Goal: Task Accomplishment & Management: Manage account settings

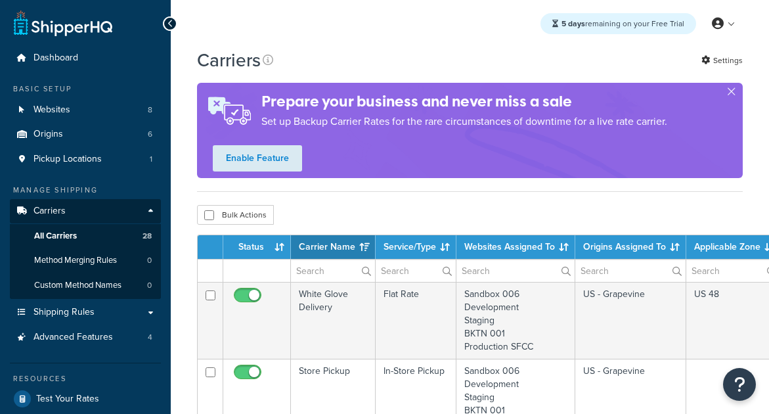
select select "15"
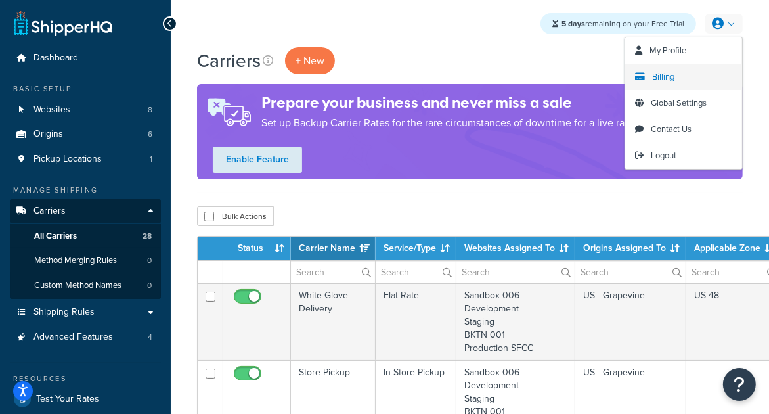
click at [679, 73] on link "Billing" at bounding box center [684, 77] width 117 height 26
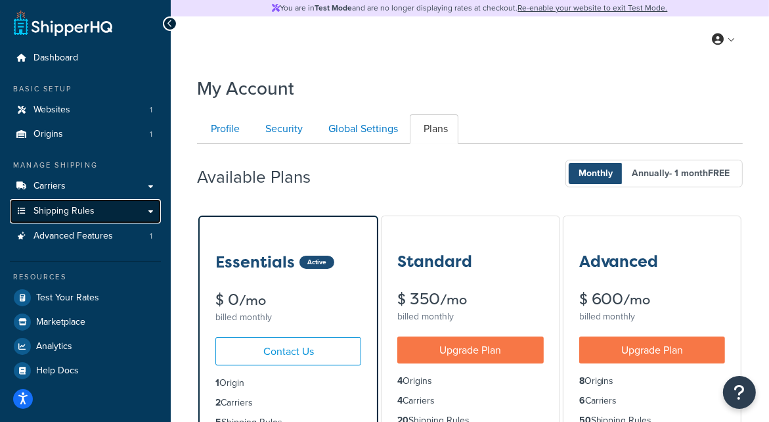
click at [108, 203] on link "Shipping Rules" at bounding box center [85, 211] width 151 height 24
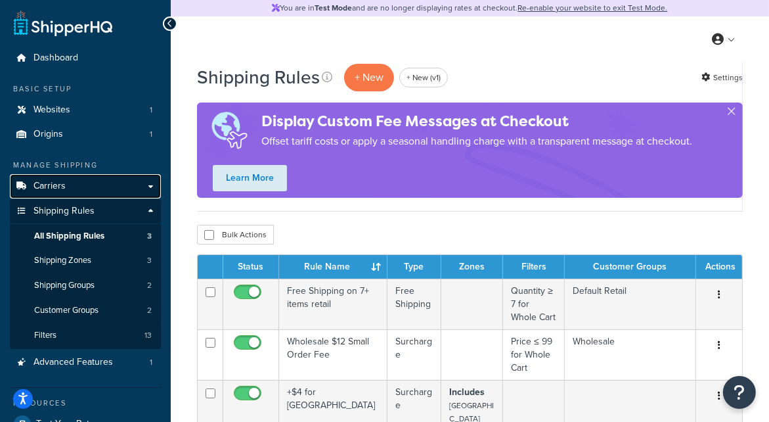
click at [114, 189] on link "Carriers" at bounding box center [85, 186] width 151 height 24
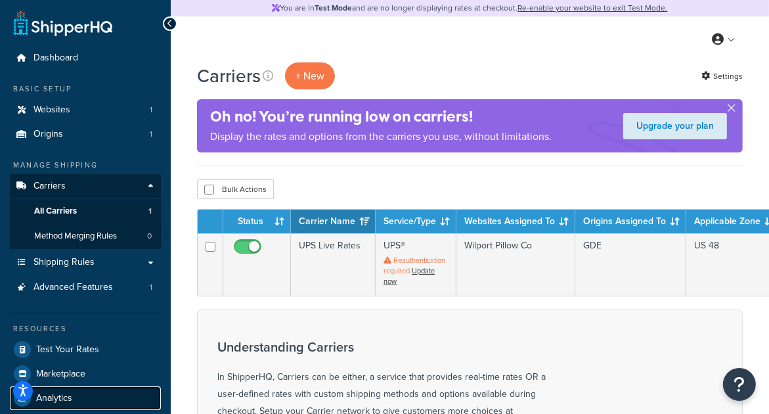
click at [53, 401] on span "Analytics" at bounding box center [54, 398] width 36 height 11
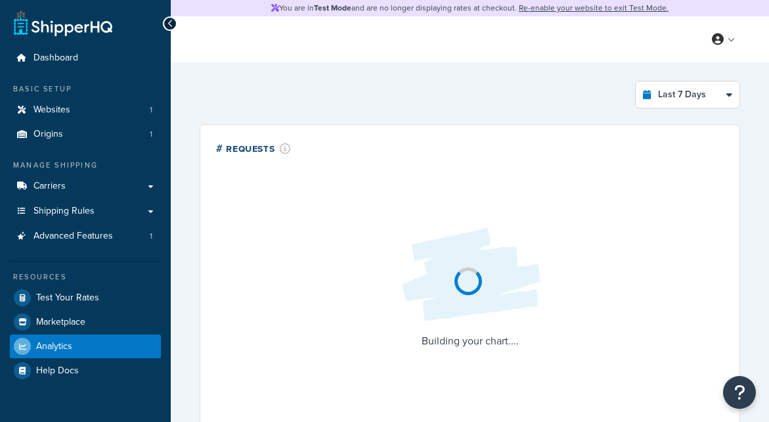
select select "last_7_days"
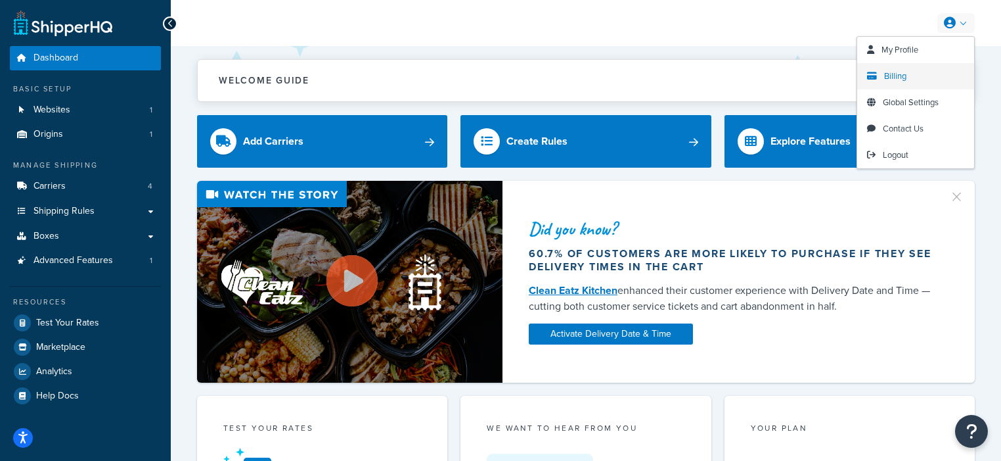
click at [895, 74] on span "Billing" at bounding box center [895, 76] width 22 height 12
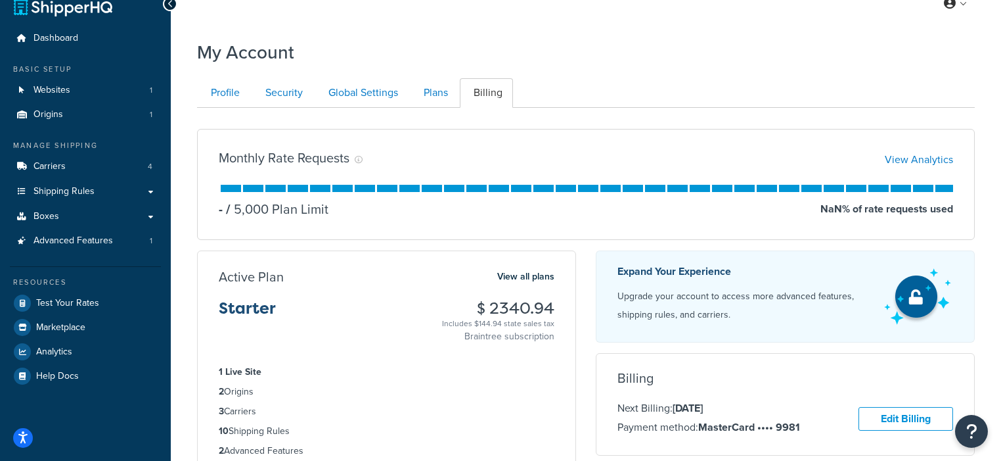
scroll to position [26, 0]
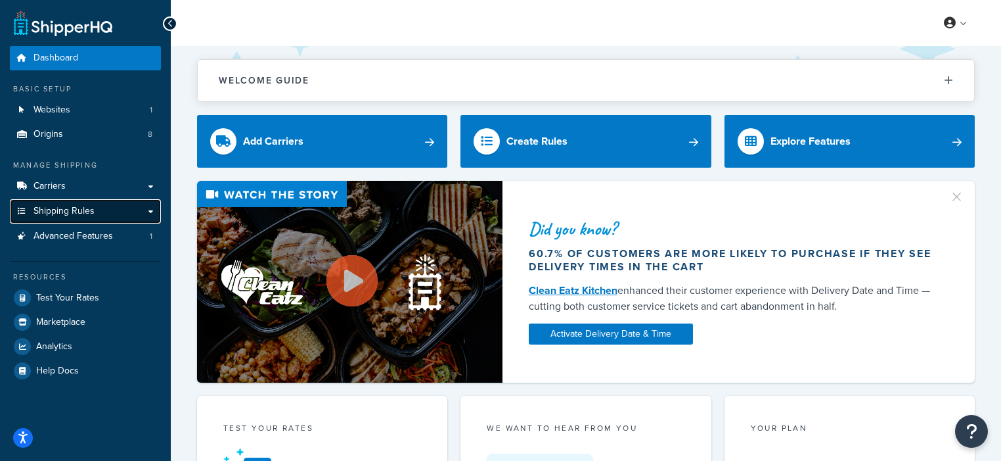
click at [72, 212] on span "Shipping Rules" at bounding box center [64, 211] width 61 height 11
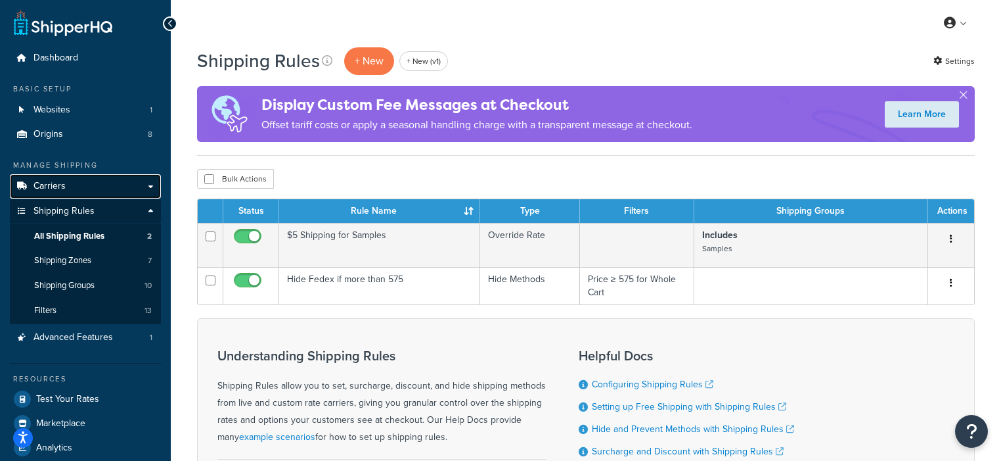
click at [68, 192] on link "Carriers" at bounding box center [85, 186] width 151 height 24
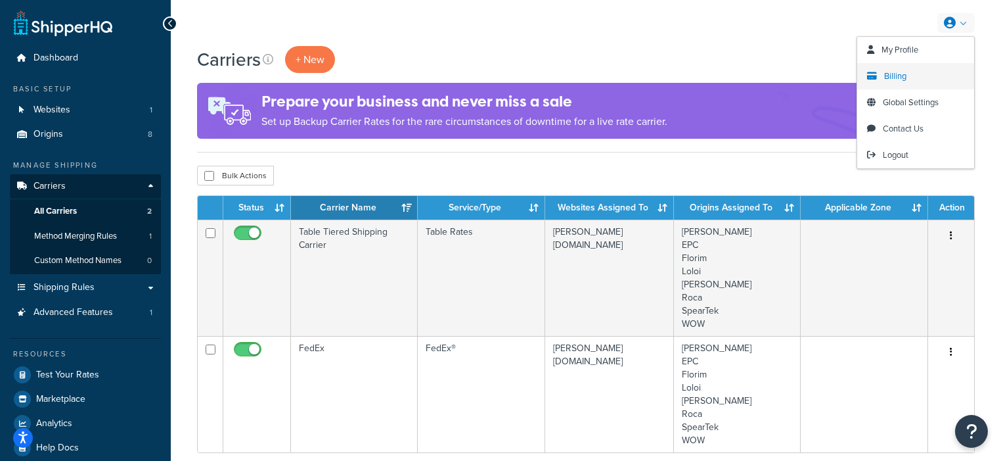
click at [898, 78] on span "Billing" at bounding box center [895, 76] width 22 height 12
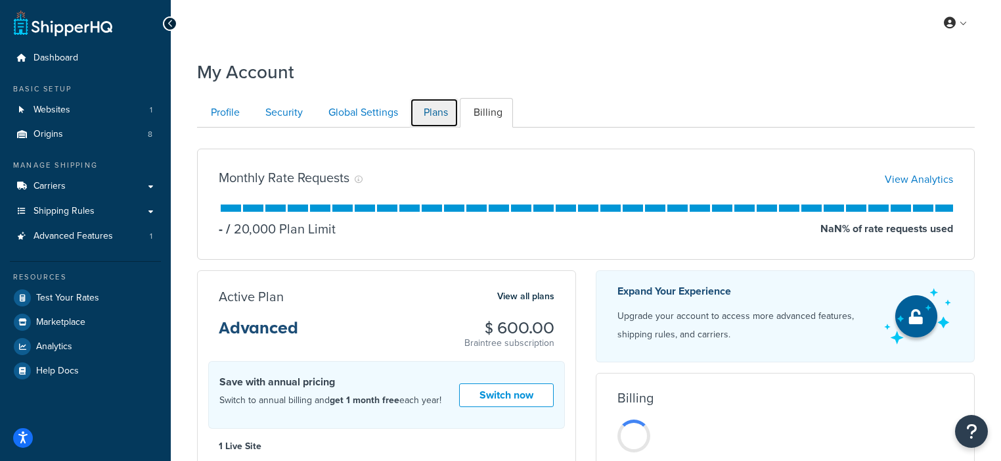
click at [429, 114] on link "Plans" at bounding box center [434, 113] width 49 height 30
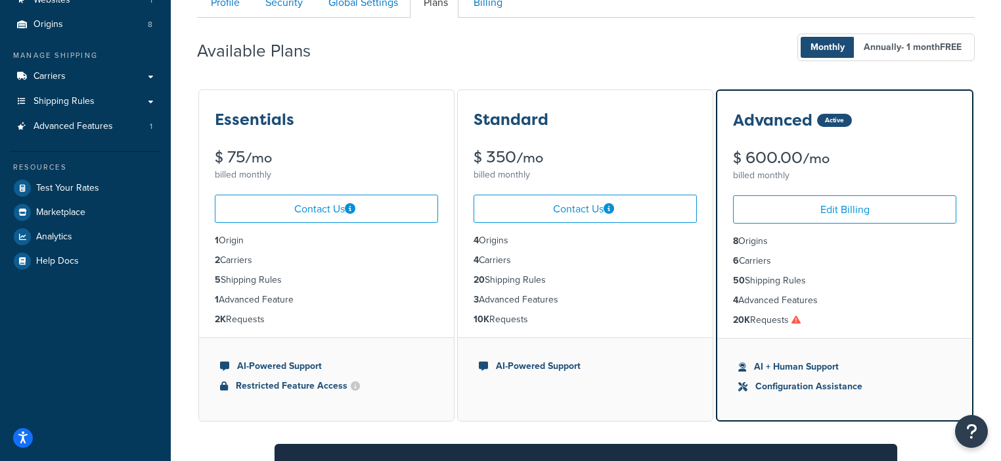
scroll to position [124, 0]
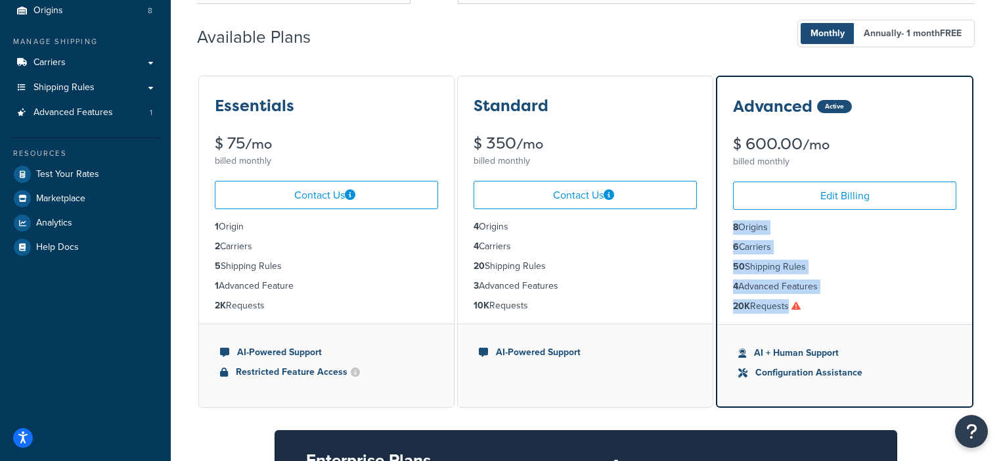
drag, startPoint x: 729, startPoint y: 223, endPoint x: 821, endPoint y: 308, distance: 124.6
click at [821, 308] on ul "8 Origins 6 Carriers 50 Shipping Rules 4 Advanced Features 20K Requests" at bounding box center [845, 267] width 255 height 114
click at [68, 225] on span "Analytics" at bounding box center [54, 222] width 36 height 11
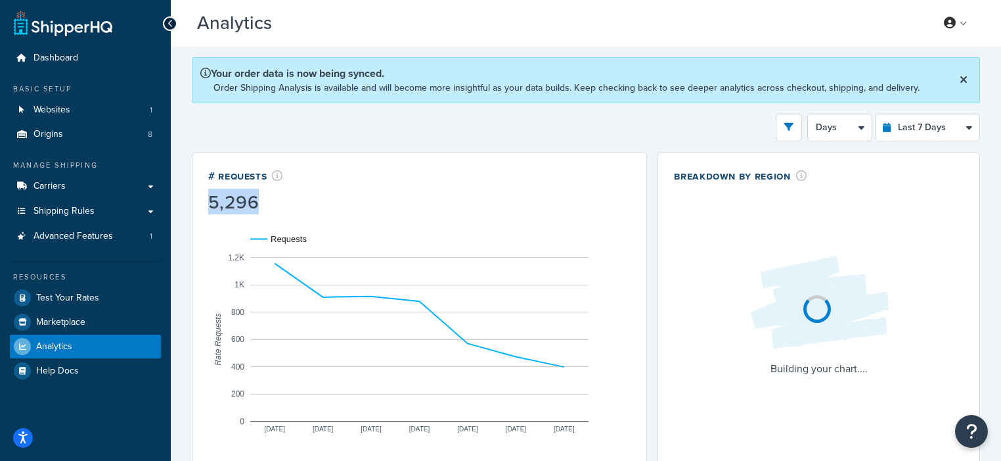
drag, startPoint x: 207, startPoint y: 200, endPoint x: 277, endPoint y: 202, distance: 69.7
click at [279, 202] on div "# Requests 5,296 Requests Sep 23 Sep 24 Sep 25 Sep 26 Sep 27 Sep 28 Sep 29 0 20…" at bounding box center [419, 316] width 455 height 329
click at [915, 129] on select "Last 24 Hours Last 7 Days Last 30 Days Last 3 Months Last 6 Months Last 12 Mont…" at bounding box center [928, 127] width 104 height 26
select select "last_3_months"
click at [877, 114] on select "Last 24 Hours Last 7 Days Last 30 Days Last 3 Months Last 6 Months Last 12 Mont…" at bounding box center [928, 127] width 104 height 26
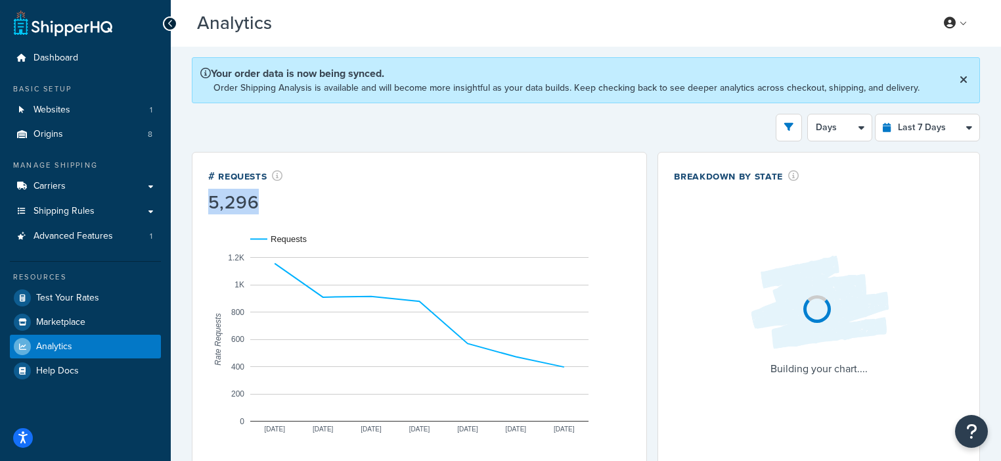
select select "1w"
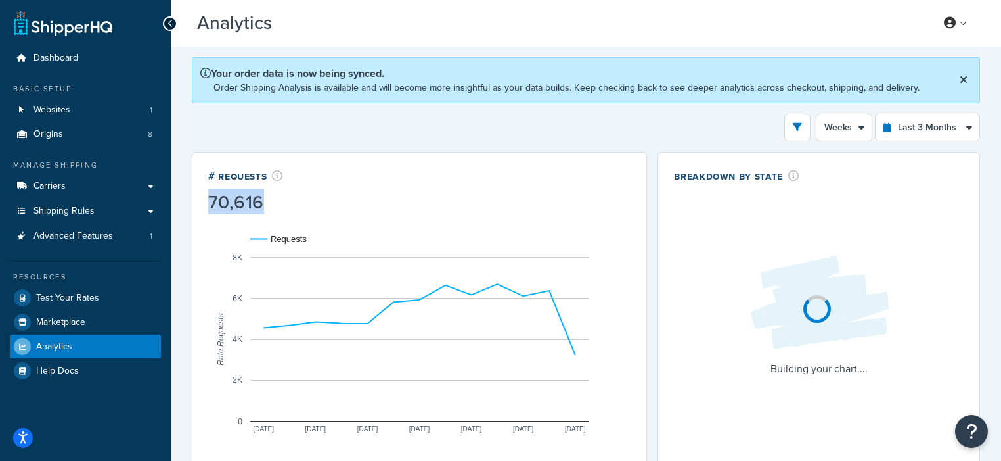
drag, startPoint x: 208, startPoint y: 200, endPoint x: 296, endPoint y: 200, distance: 88.7
click at [296, 200] on div "# Requests 70,616 Requests Jul 3 Jul 17 Jul 31 Aug 14 Aug 28 Sep 11 Sep 25 0 2K…" at bounding box center [419, 316] width 455 height 329
click at [932, 123] on select "Last 24 Hours Last 7 Days Last 30 Days Last 3 Months Last 6 Months Last 12 Mont…" at bounding box center [928, 127] width 104 height 26
select select "last_year"
click at [877, 114] on select "Last 24 Hours Last 7 Days Last 30 Days Last 3 Months Last 6 Months Last 12 Mont…" at bounding box center [928, 127] width 104 height 26
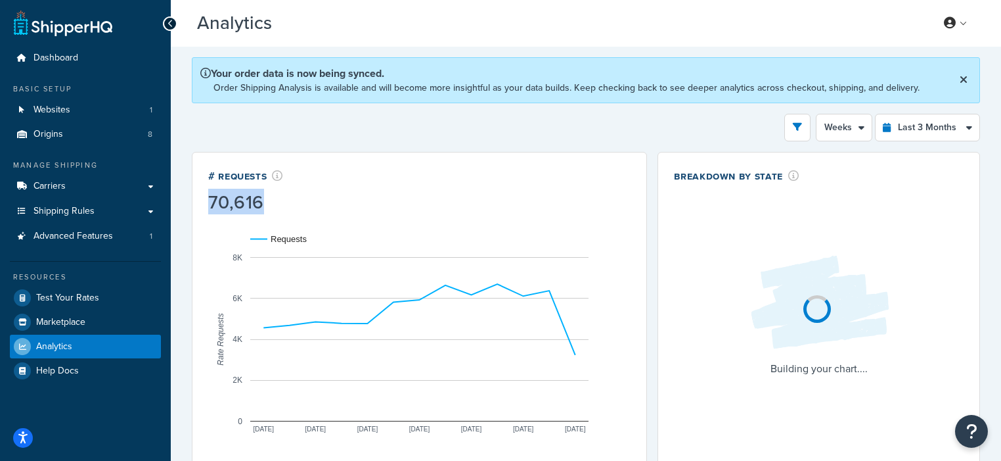
select select "1M"
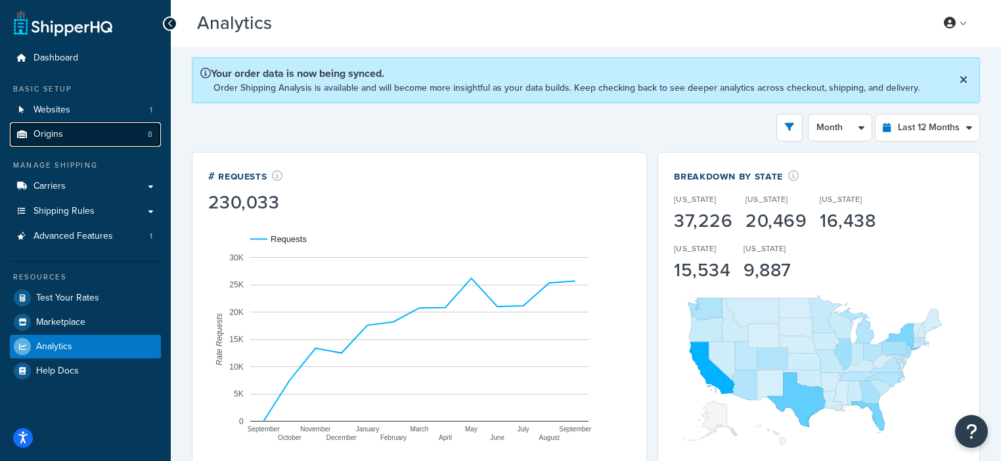
click at [49, 133] on span "Origins" at bounding box center [49, 134] width 30 height 11
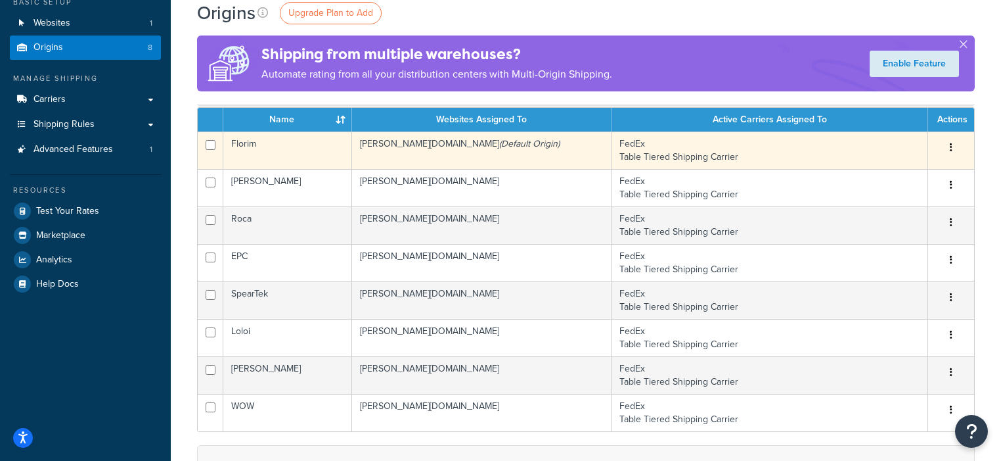
scroll to position [88, 0]
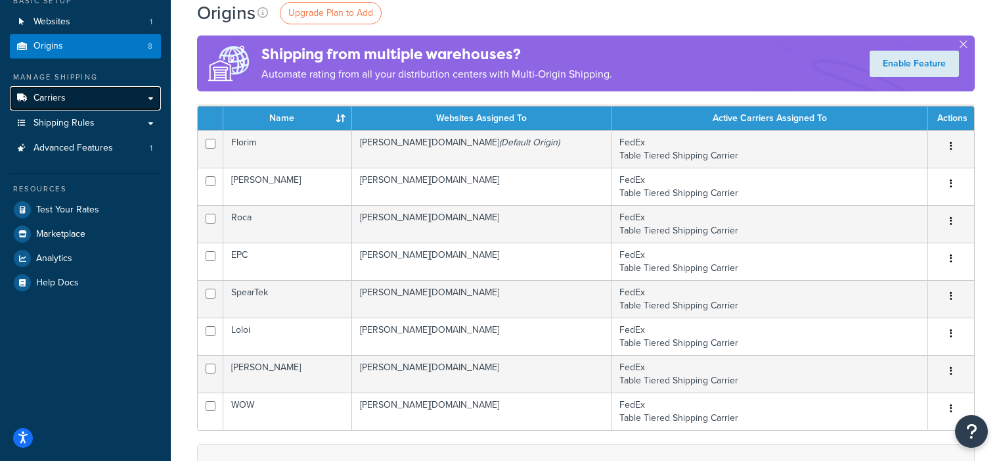
click at [105, 98] on link "Carriers" at bounding box center [85, 98] width 151 height 24
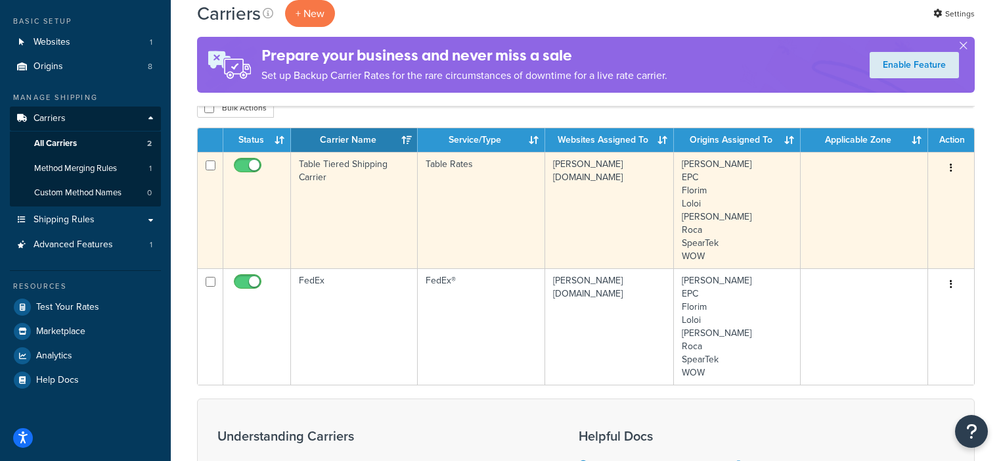
scroll to position [71, 0]
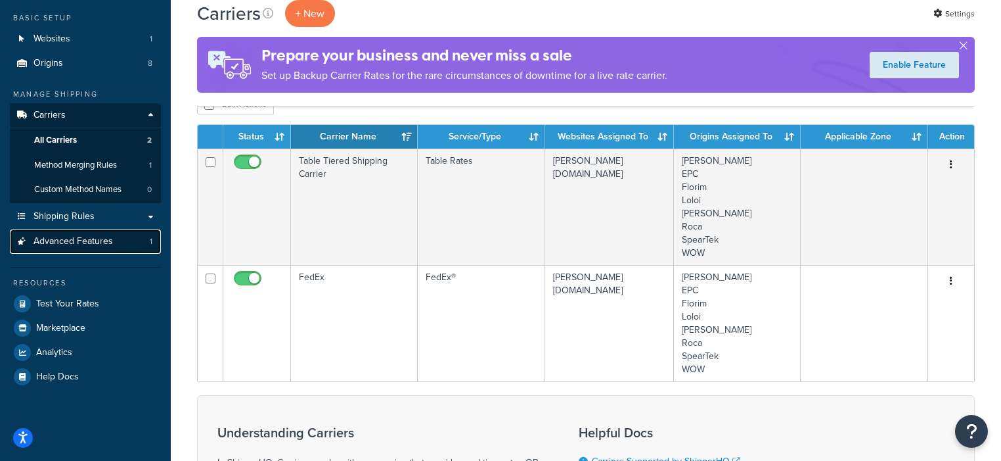
click at [73, 240] on span "Advanced Features" at bounding box center [74, 241] width 80 height 11
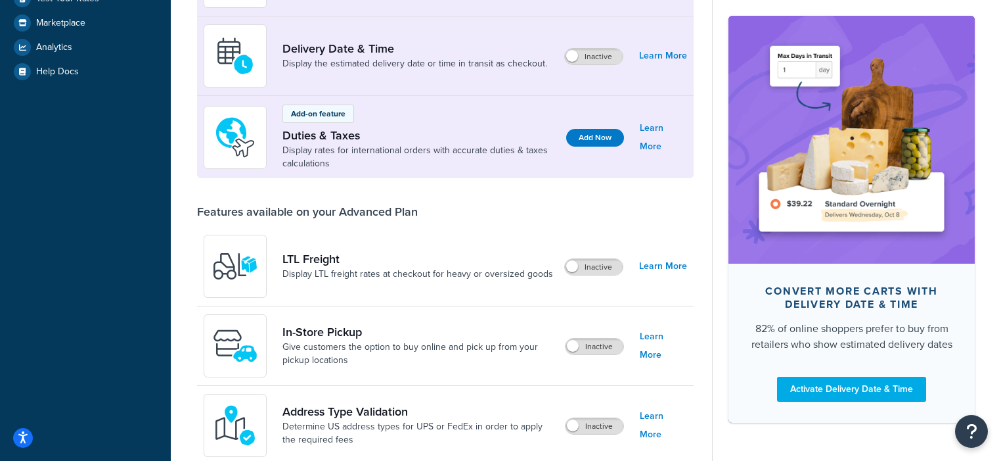
scroll to position [309, 0]
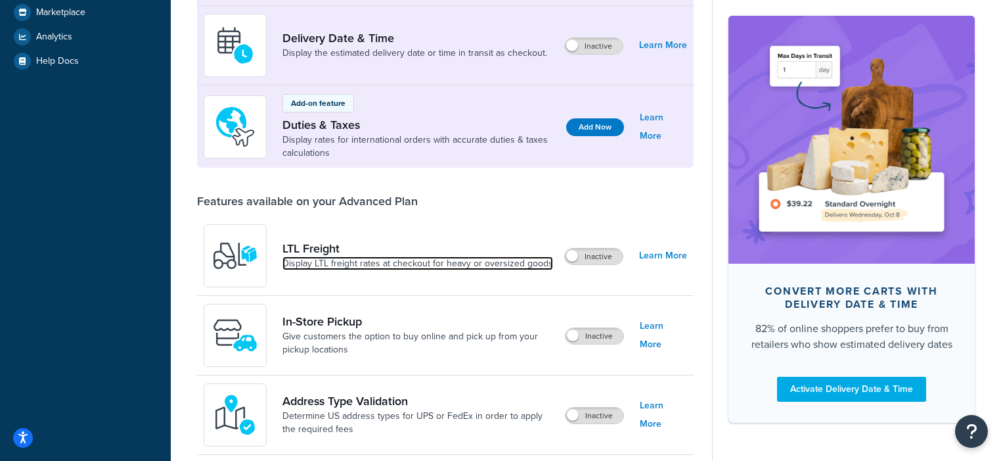
click at [322, 260] on link "Display LTL freight rates at checkout for heavy or oversized goods" at bounding box center [418, 263] width 271 height 13
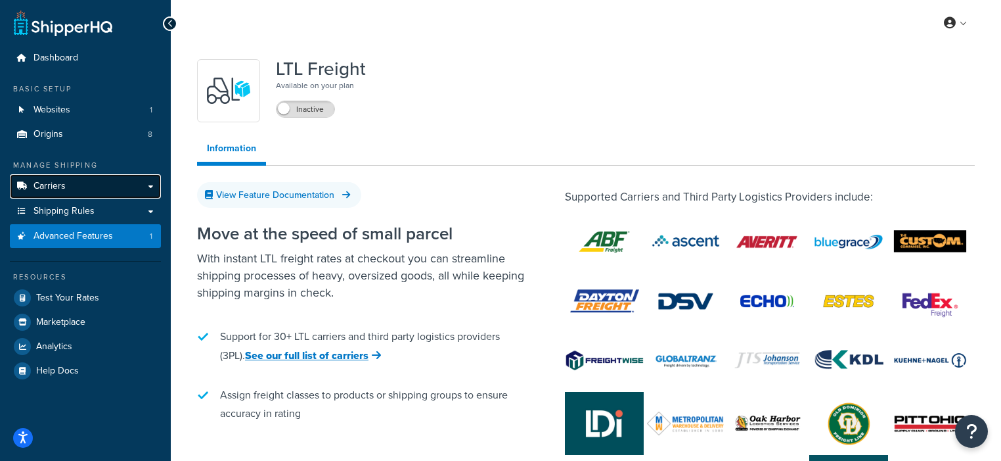
click at [72, 180] on link "Carriers" at bounding box center [85, 186] width 151 height 24
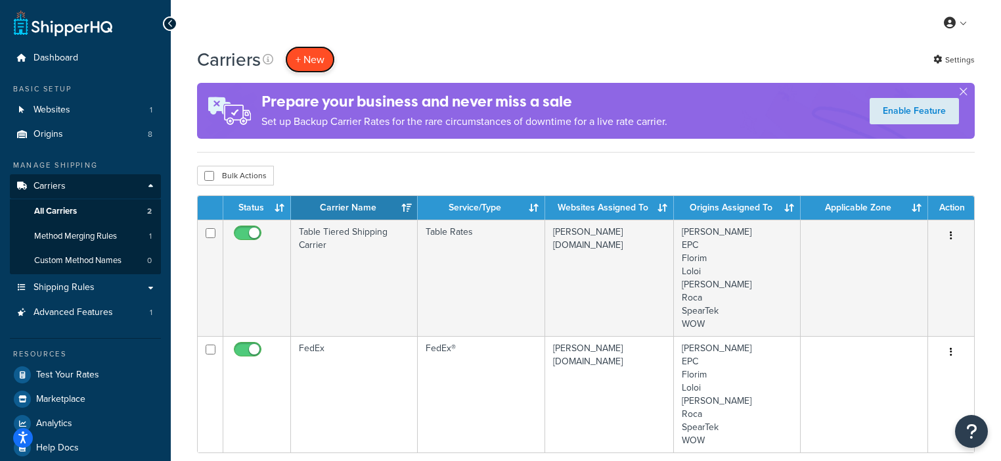
click at [313, 66] on button "+ New" at bounding box center [310, 59] width 50 height 27
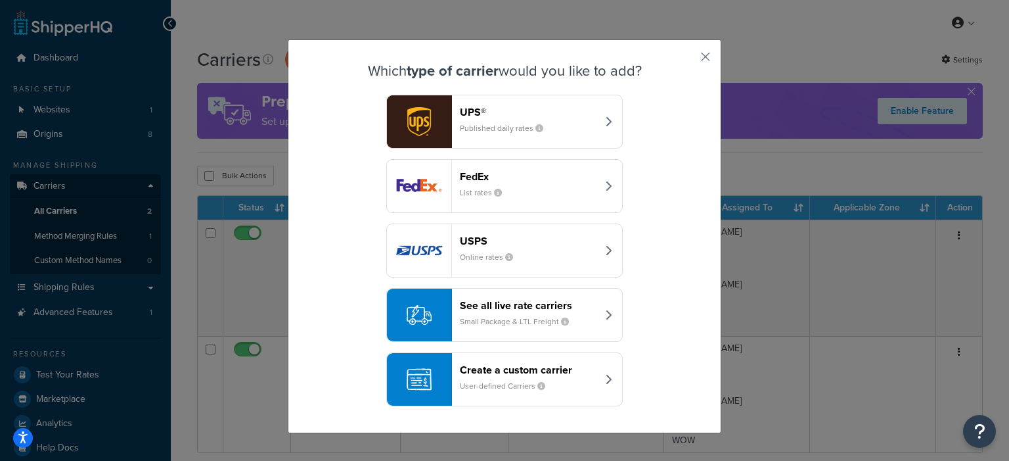
click at [487, 371] on header "Create a custom carrier" at bounding box center [528, 369] width 137 height 12
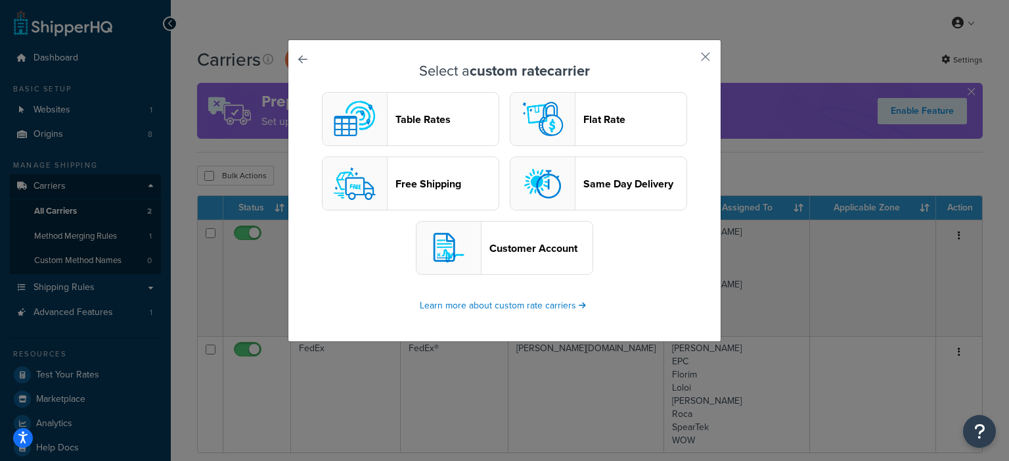
click at [708, 53] on div "Select a custom rate carrier Table Rates Flat Rate Free Shipping Same Day Deliv…" at bounding box center [505, 190] width 434 height 302
click at [688, 60] on button "button" at bounding box center [686, 61] width 3 height 3
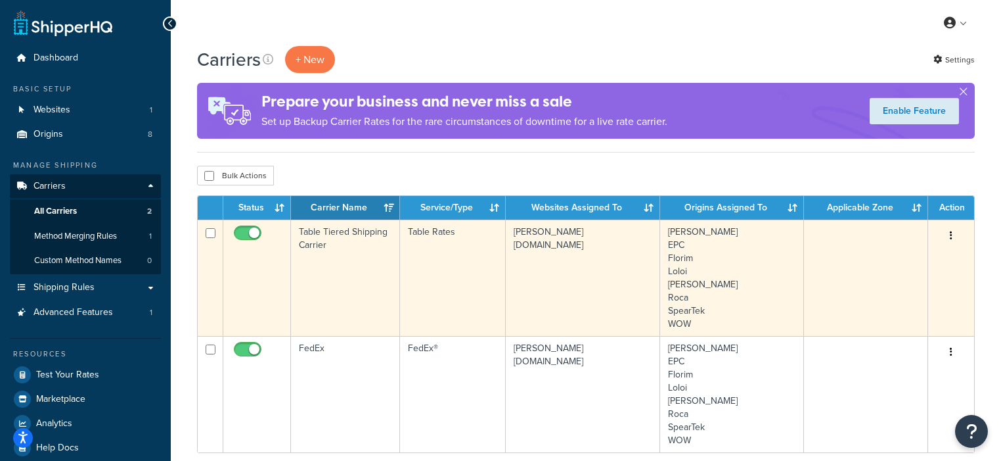
click at [345, 306] on td "Table Tiered Shipping Carrier" at bounding box center [345, 277] width 109 height 116
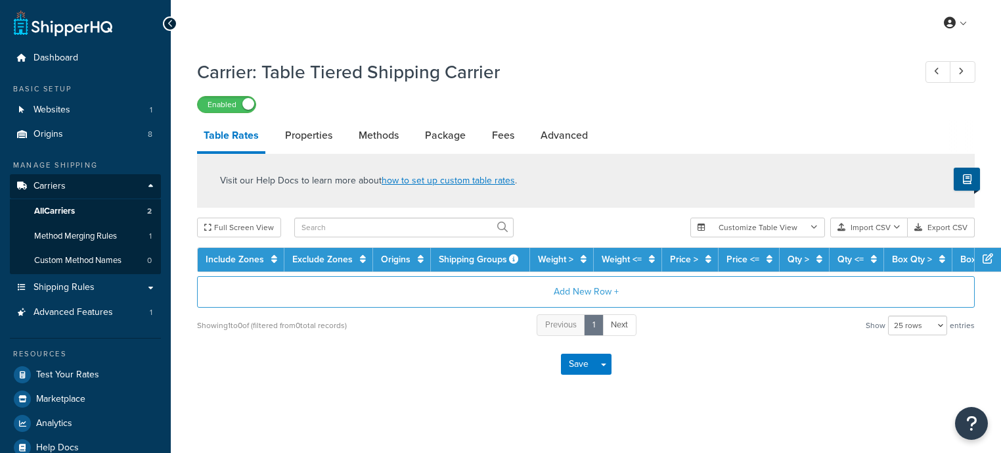
select select "25"
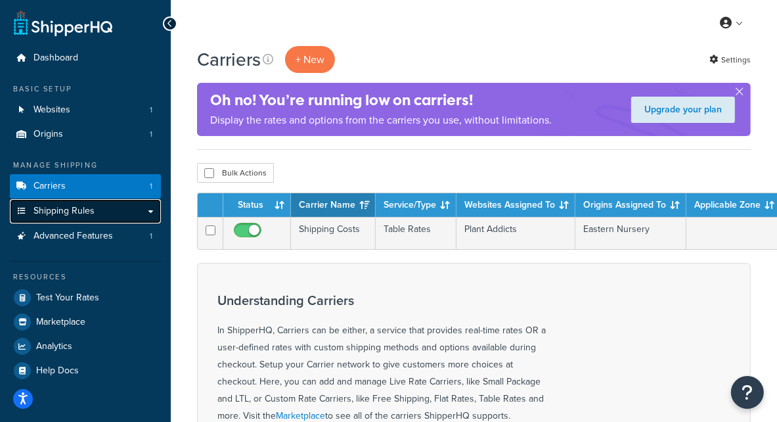
click at [83, 207] on span "Shipping Rules" at bounding box center [64, 211] width 61 height 11
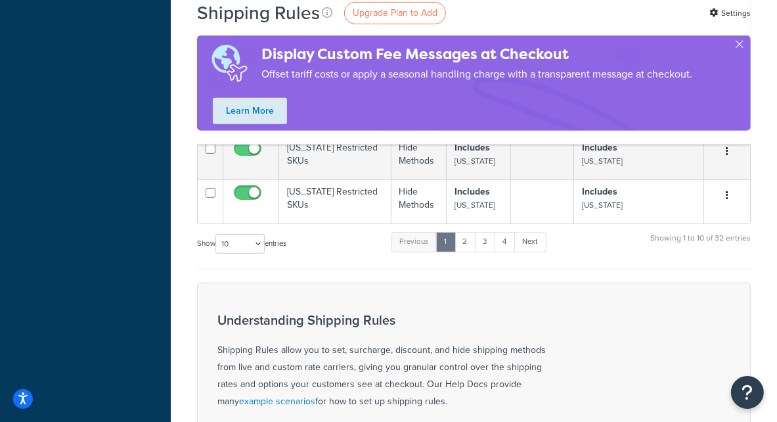
scroll to position [586, 0]
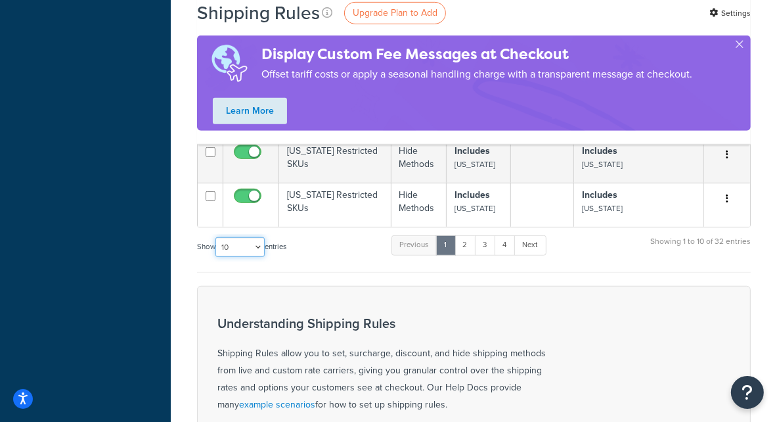
click at [262, 257] on select "10 15 25 50 100 1000" at bounding box center [240, 247] width 49 height 20
select select "1000"
click at [217, 248] on select "10 15 25 50 100 1000" at bounding box center [240, 247] width 49 height 20
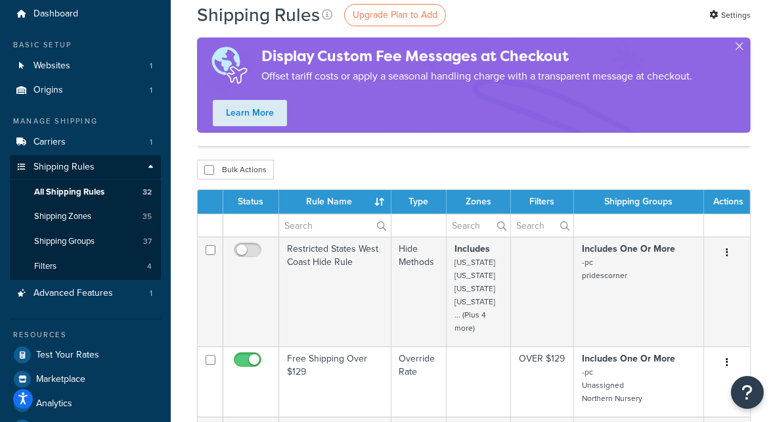
scroll to position [0, 0]
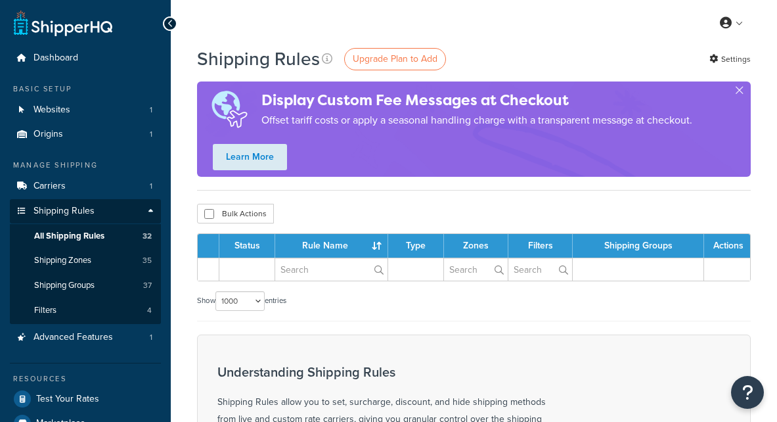
select select "1000"
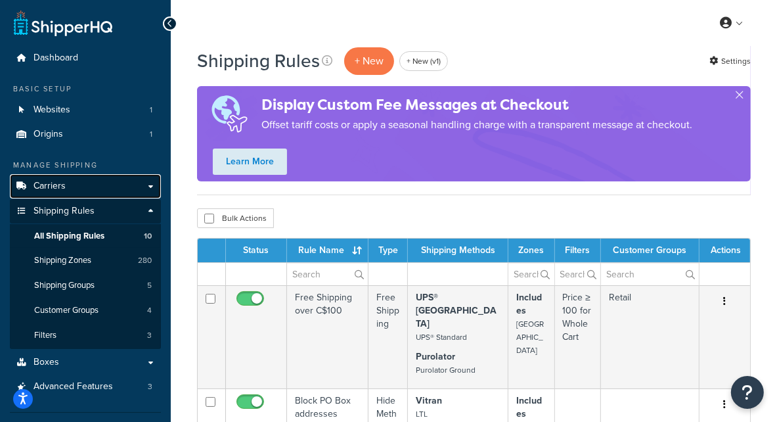
click at [108, 187] on link "Carriers" at bounding box center [85, 186] width 151 height 24
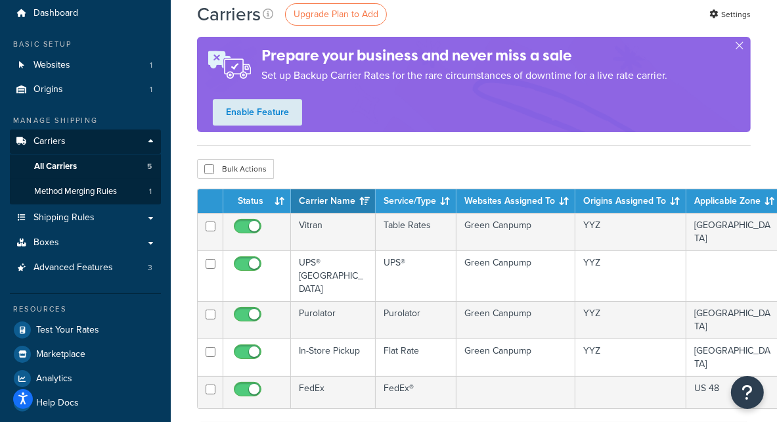
scroll to position [45, 0]
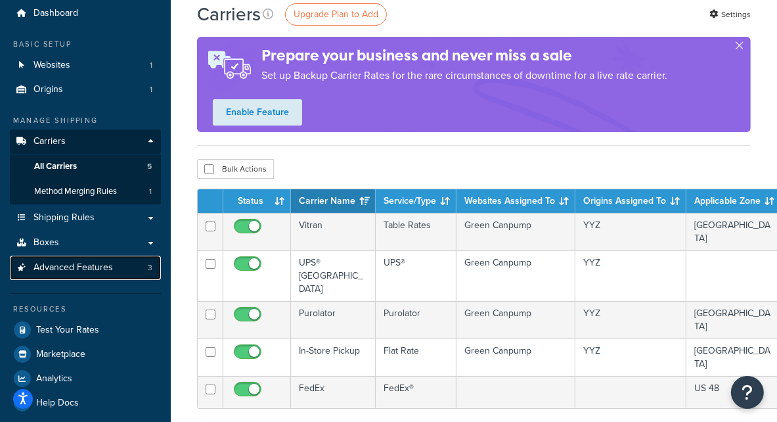
click at [100, 256] on link "Advanced Features 3" at bounding box center [85, 268] width 151 height 24
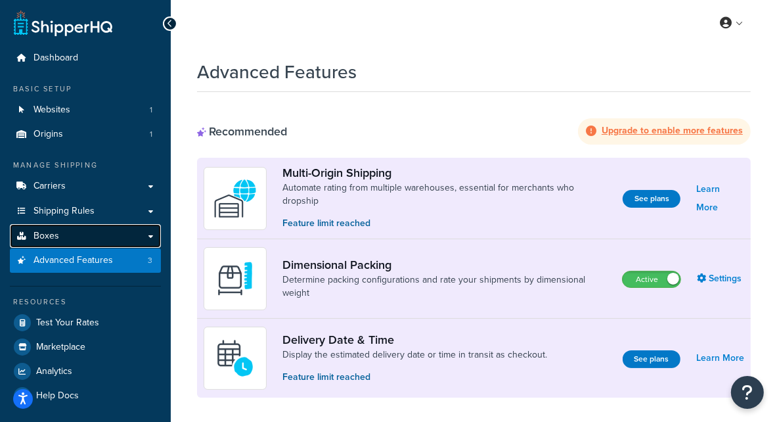
click at [97, 240] on link "Boxes" at bounding box center [85, 236] width 151 height 24
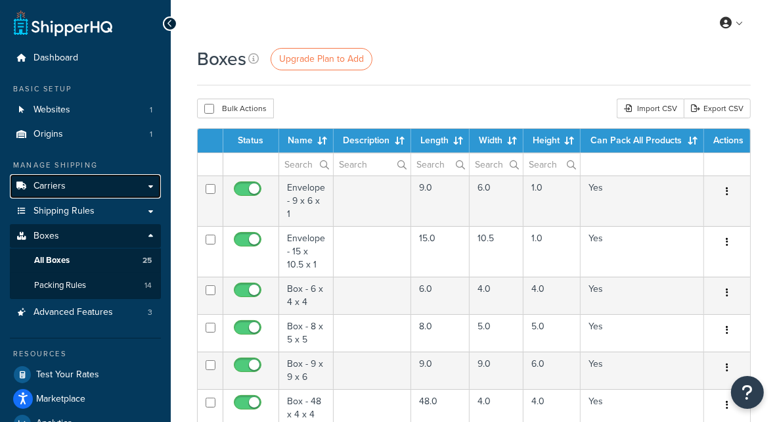
click at [97, 196] on link "Carriers" at bounding box center [85, 186] width 151 height 24
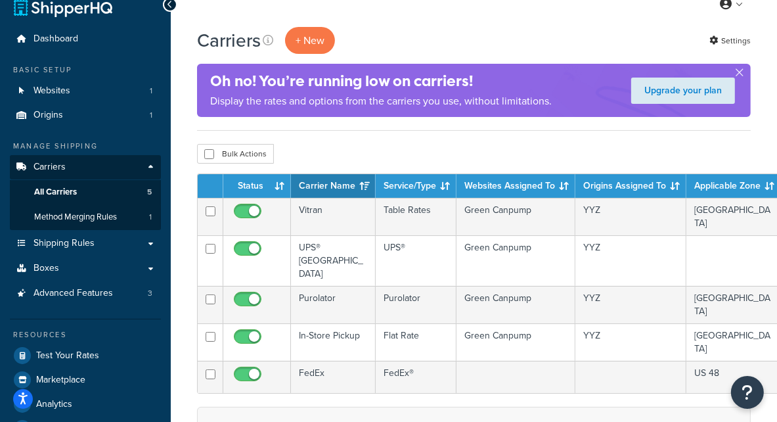
scroll to position [21, 0]
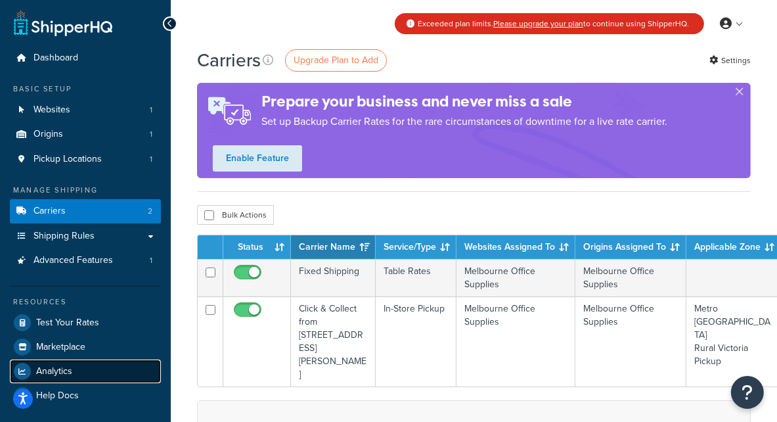
click at [71, 371] on span "Analytics" at bounding box center [54, 371] width 36 height 11
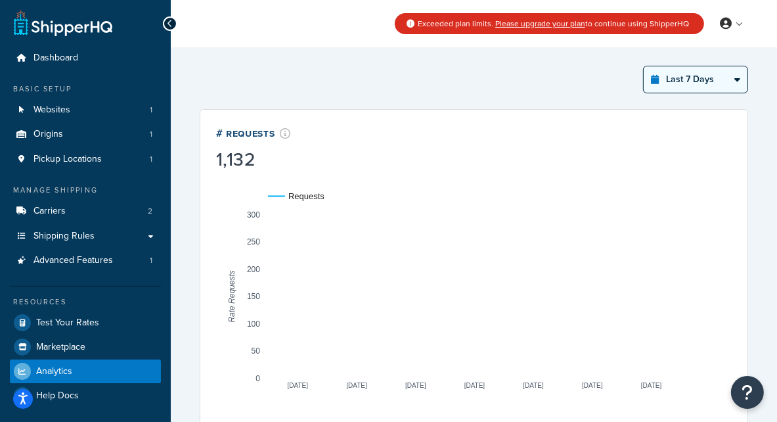
click at [682, 85] on select "Last 24 Hours Last 7 Days Last 30 Days Last 3 Months Last 6 Months Last 12 Mont…" at bounding box center [696, 79] width 104 height 26
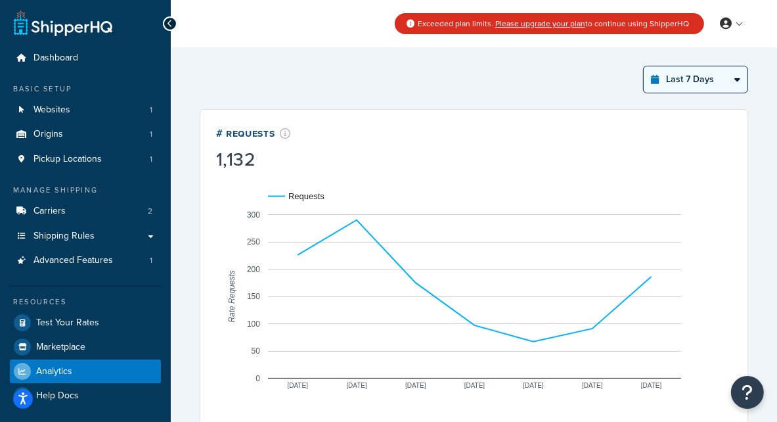
click at [645, 66] on select "Last 24 Hours Last 7 Days Last 30 Days Last 3 Months Last 6 Months Last 12 Mont…" at bounding box center [696, 79] width 104 height 26
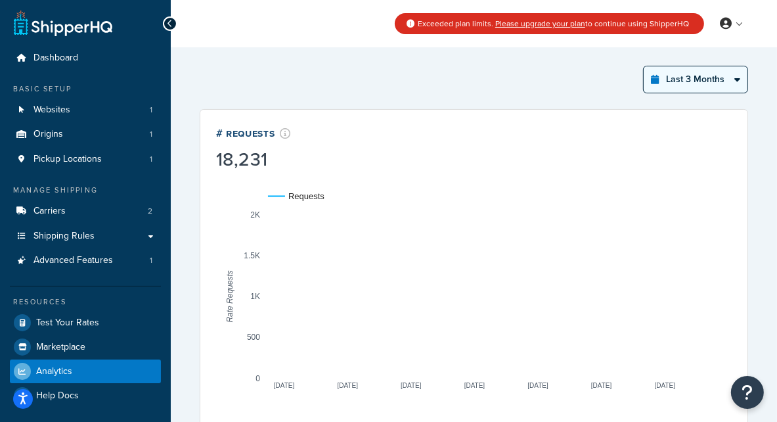
click at [677, 93] on div "Last 3 Months Select a time period Last 24 Hours Last 7 Days Last 30 Days Last …" at bounding box center [695, 80] width 105 height 28
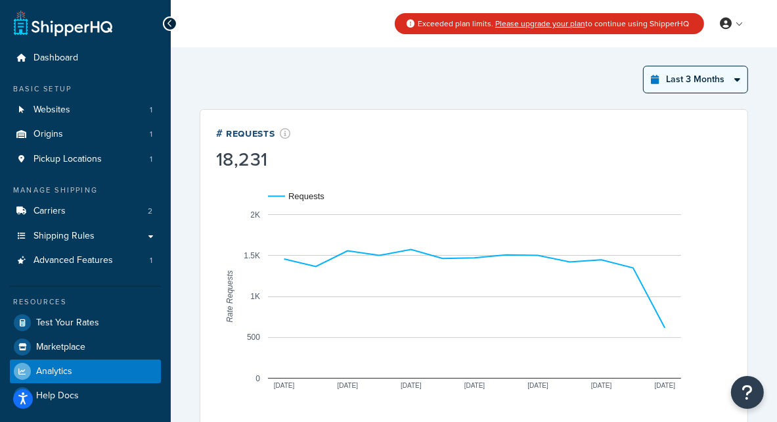
click at [675, 85] on select "Last 24 Hours Last 7 Days Last 30 Days Last 3 Months Last 6 Months Last 12 Mont…" at bounding box center [696, 79] width 104 height 26
click at [645, 66] on select "Last 24 Hours Last 7 Days Last 30 Days Last 3 Months Last 6 Months Last 12 Mont…" at bounding box center [696, 79] width 104 height 26
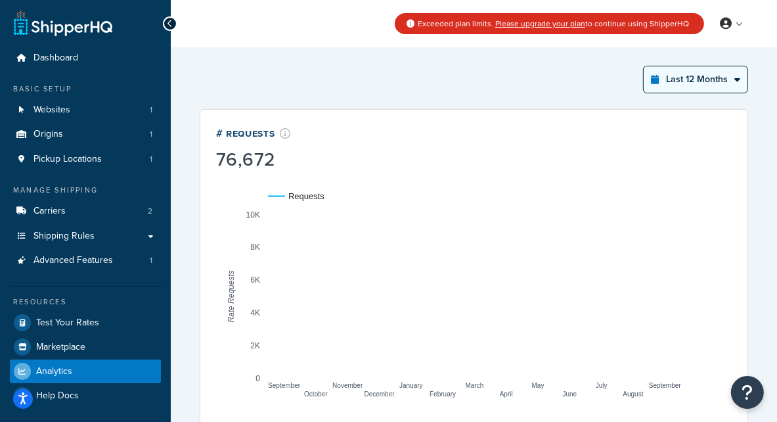
click at [685, 89] on select "Last 24 Hours Last 7 Days Last 30 Days Last 3 Months Last 6 Months Last 12 Mont…" at bounding box center [696, 79] width 104 height 26
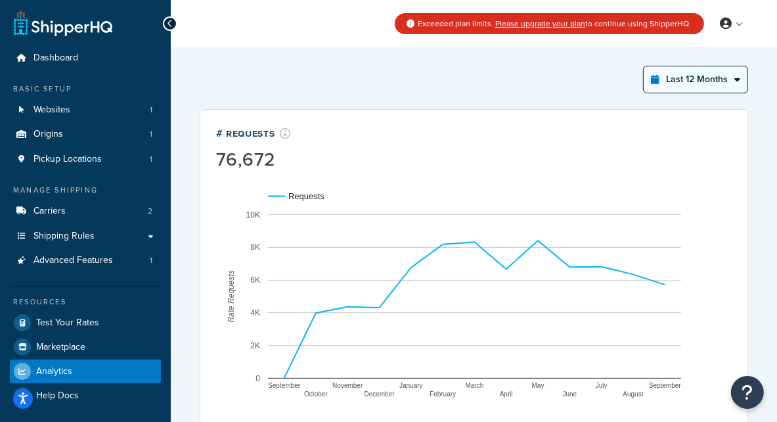
click at [645, 66] on select "Last 24 Hours Last 7 Days Last 30 Days Last 3 Months Last 6 Months Last 12 Mont…" at bounding box center [696, 79] width 104 height 26
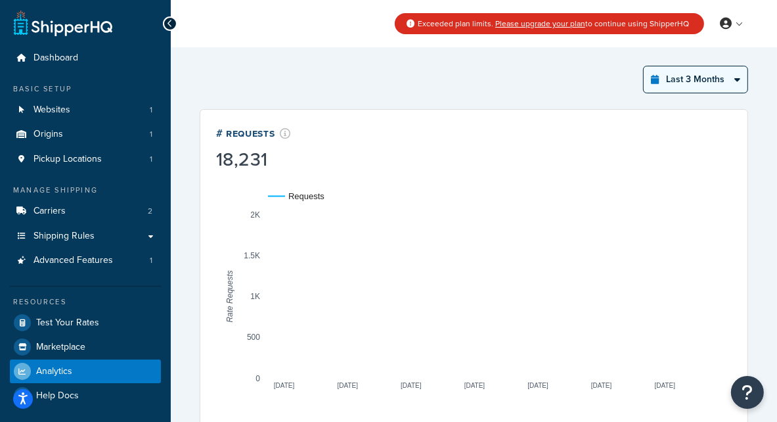
click at [659, 78] on select "Last 24 Hours Last 7 Days Last 30 Days Last 3 Months Last 6 Months Last 12 Mont…" at bounding box center [696, 79] width 104 height 26
select select "last_year"
click at [645, 66] on select "Last 24 Hours Last 7 Days Last 30 Days Last 3 Months Last 6 Months Last 12 Mont…" at bounding box center [696, 79] width 104 height 26
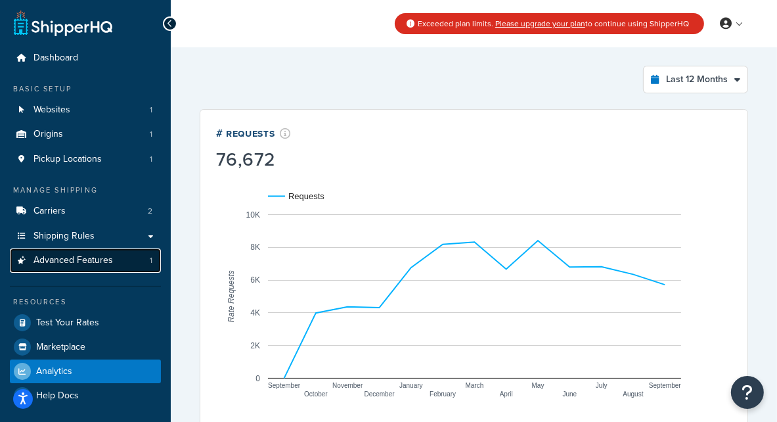
click at [83, 253] on link "Advanced Features 1" at bounding box center [85, 260] width 151 height 24
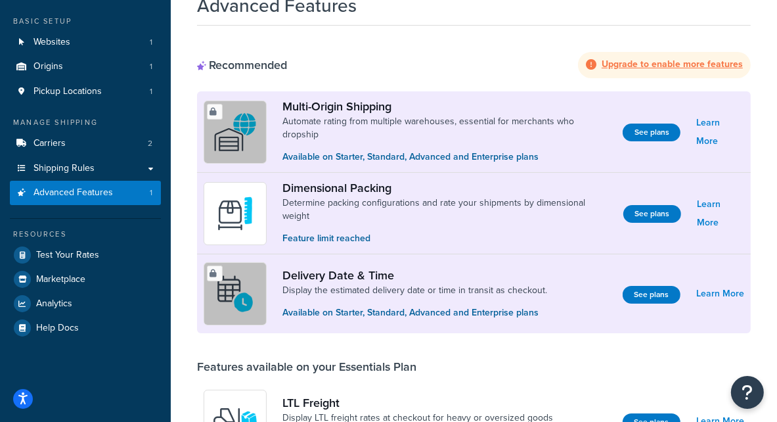
scroll to position [63, 0]
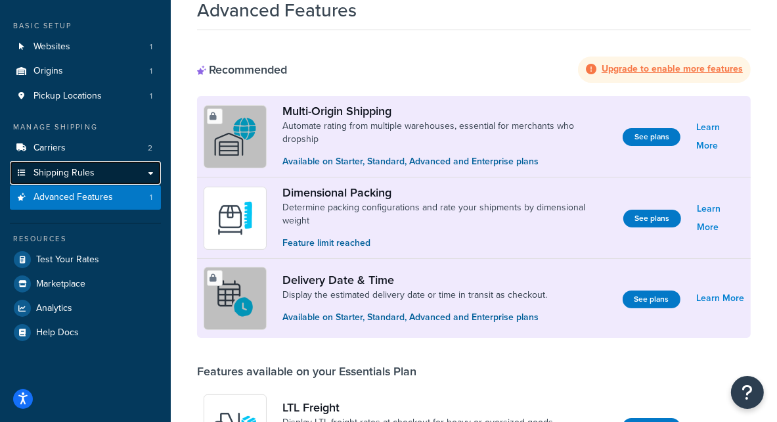
click at [99, 170] on link "Shipping Rules" at bounding box center [85, 173] width 151 height 24
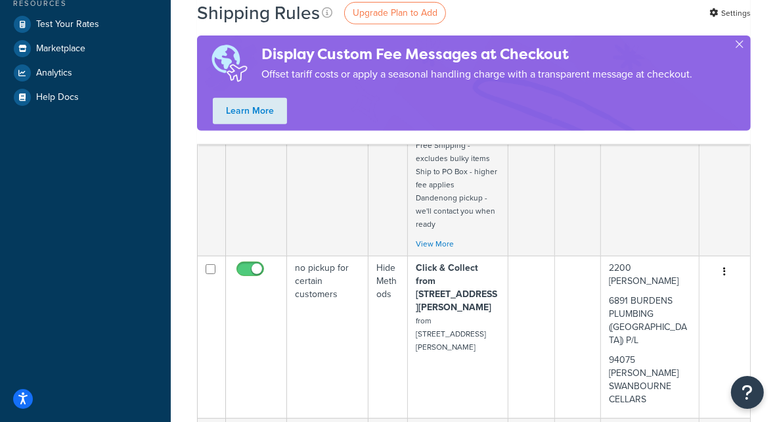
scroll to position [426, 0]
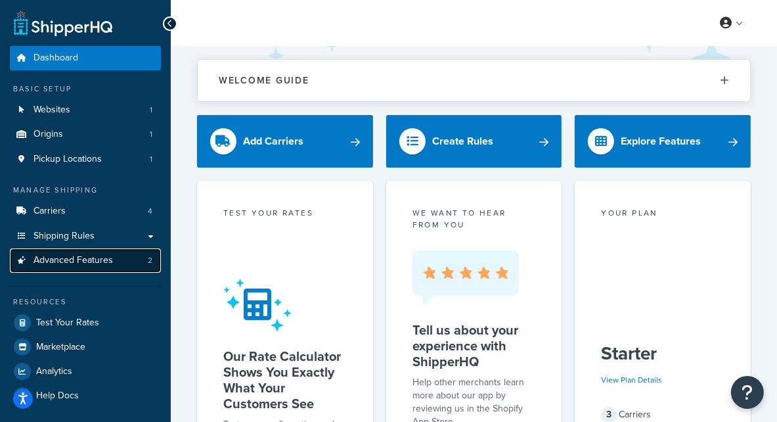
click at [104, 270] on link "Advanced Features 2" at bounding box center [85, 260] width 151 height 24
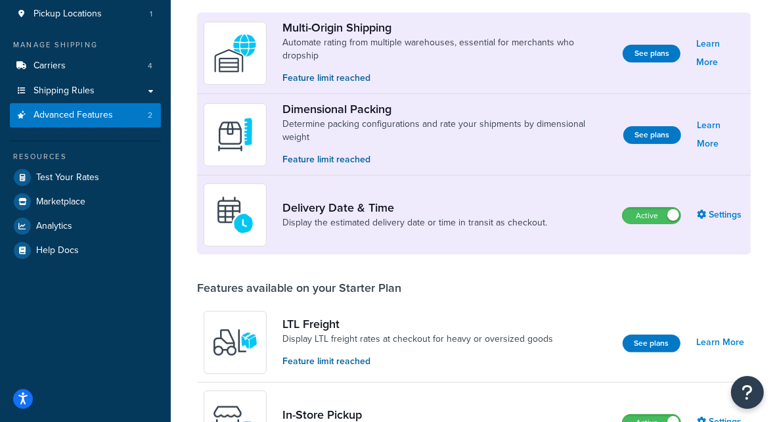
scroll to position [97, 0]
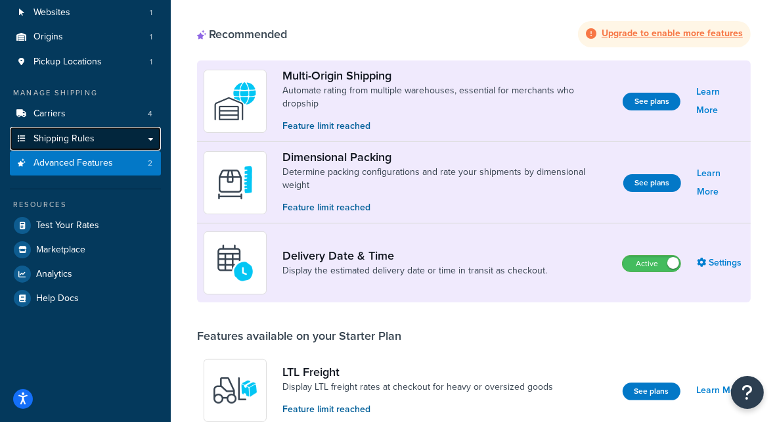
click at [135, 135] on link "Shipping Rules" at bounding box center [85, 139] width 151 height 24
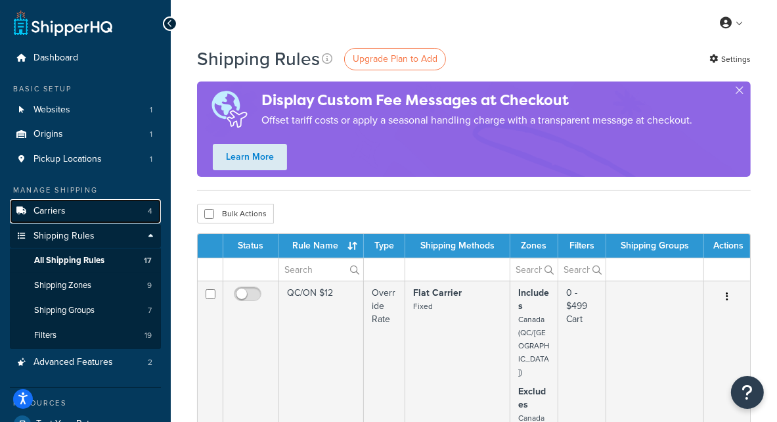
click at [99, 210] on link "Carriers 4" at bounding box center [85, 211] width 151 height 24
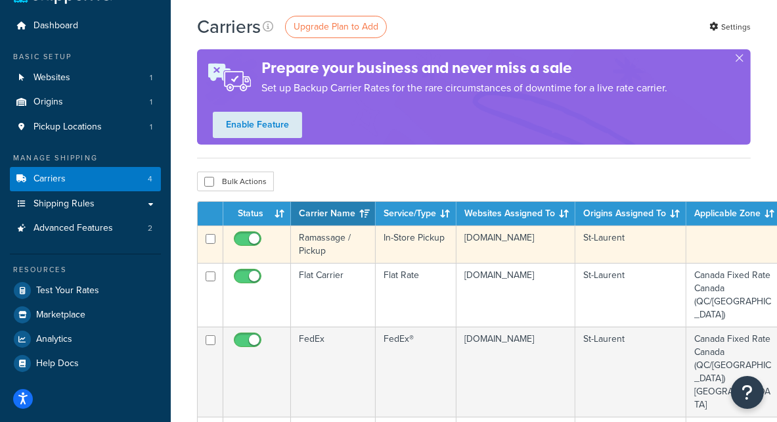
scroll to position [34, 0]
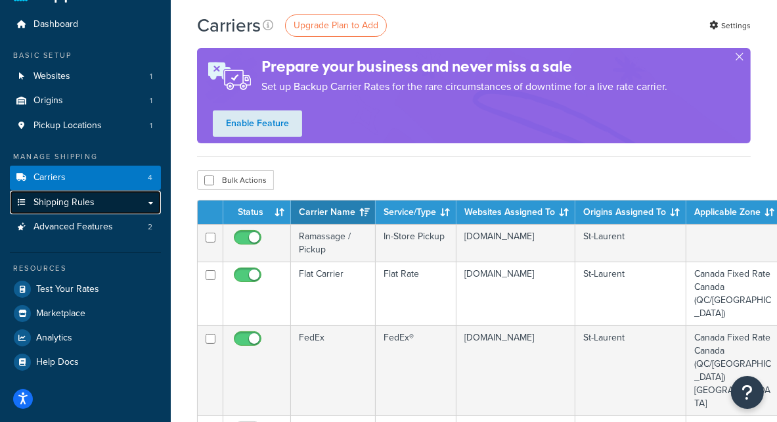
click at [113, 206] on link "Shipping Rules" at bounding box center [85, 203] width 151 height 24
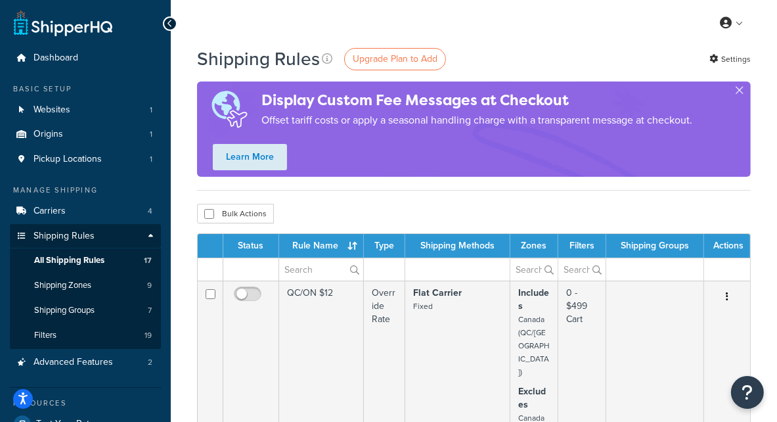
scroll to position [9, 0]
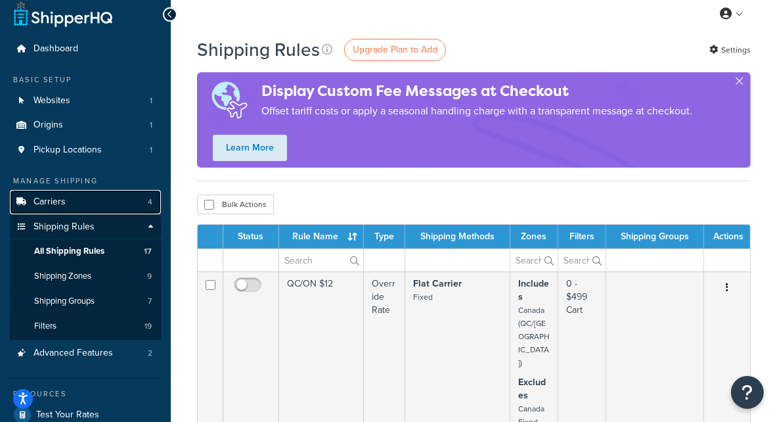
click at [73, 203] on link "Carriers 4" at bounding box center [85, 202] width 151 height 24
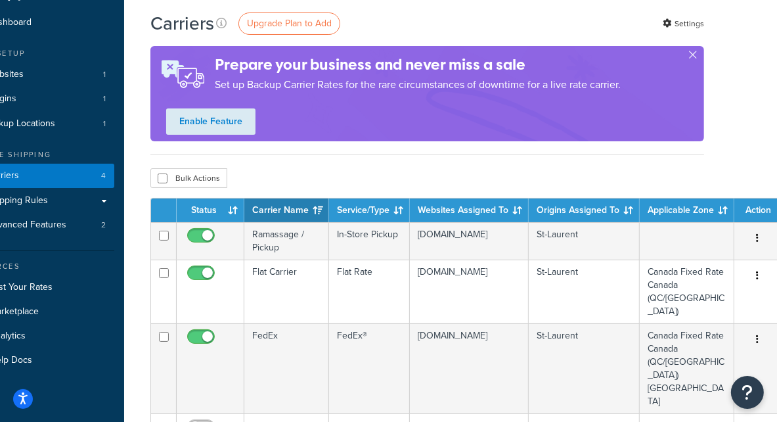
scroll to position [0, 47]
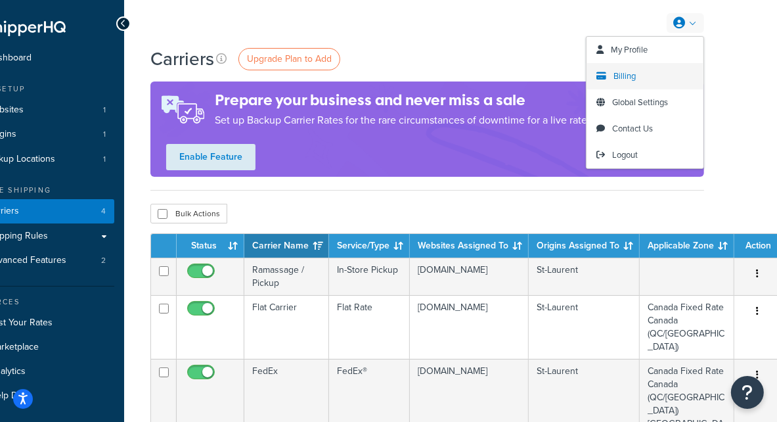
click at [643, 76] on link "Billing" at bounding box center [645, 76] width 117 height 26
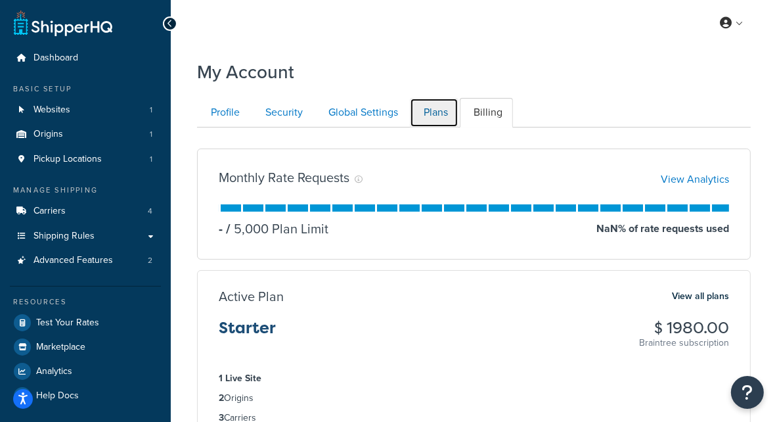
click at [439, 112] on link "Plans" at bounding box center [434, 113] width 49 height 30
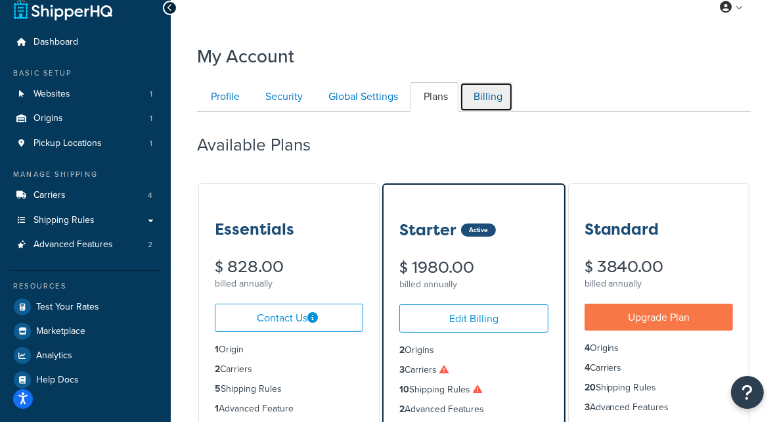
click at [487, 104] on link "Billing" at bounding box center [486, 97] width 53 height 30
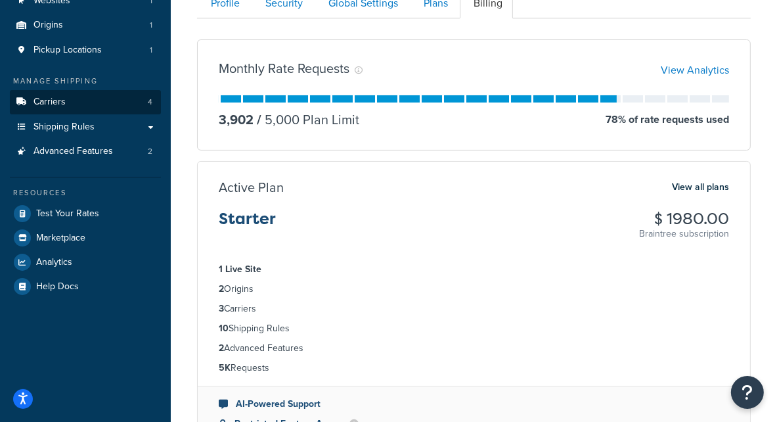
scroll to position [104, 0]
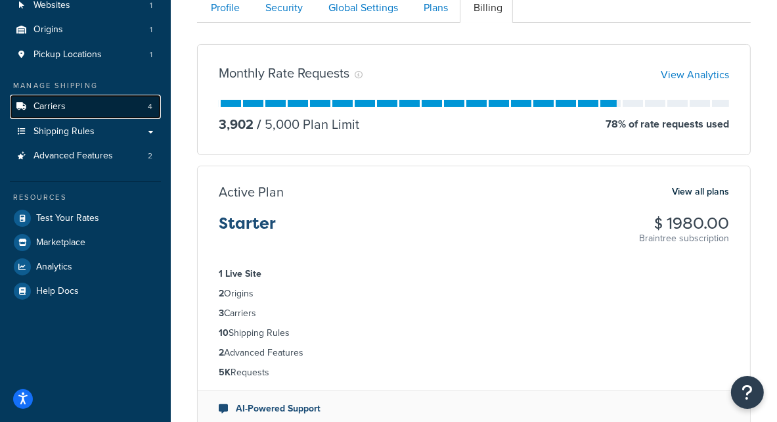
click at [85, 111] on link "Carriers 4" at bounding box center [85, 107] width 151 height 24
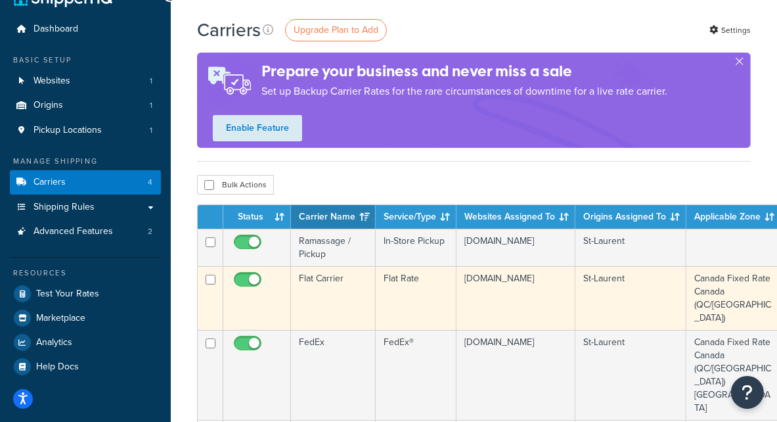
scroll to position [58, 0]
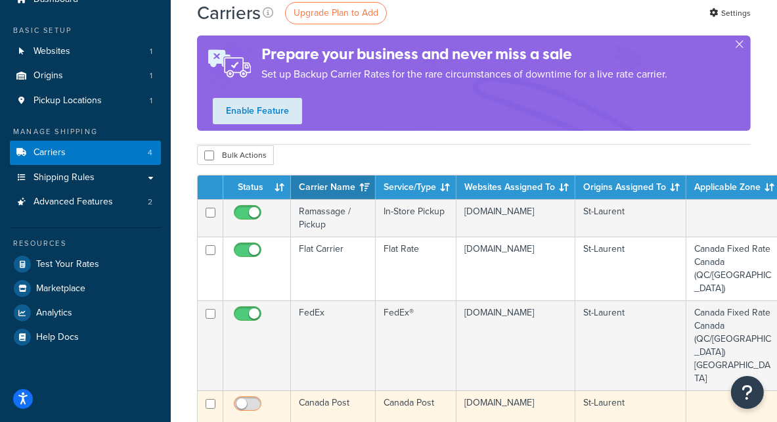
click at [252, 399] on input "checkbox" at bounding box center [249, 407] width 36 height 16
click at [242, 399] on input "checkbox" at bounding box center [249, 407] width 36 height 16
checkbox input "false"
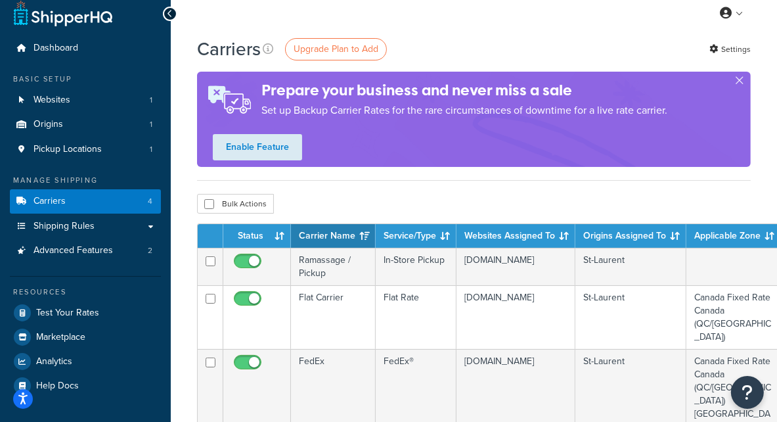
scroll to position [8, 0]
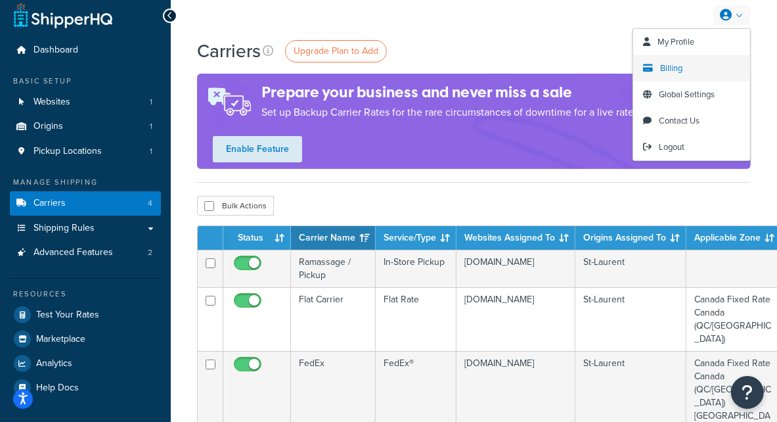
click at [678, 68] on span "Billing" at bounding box center [671, 68] width 22 height 12
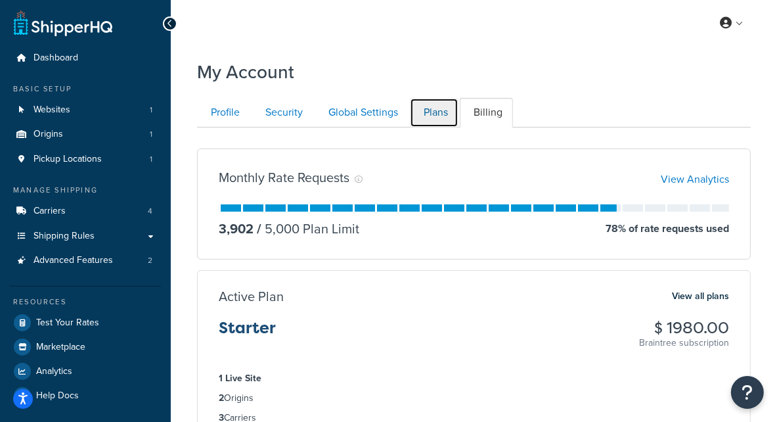
click at [456, 104] on link "Plans" at bounding box center [434, 113] width 49 height 30
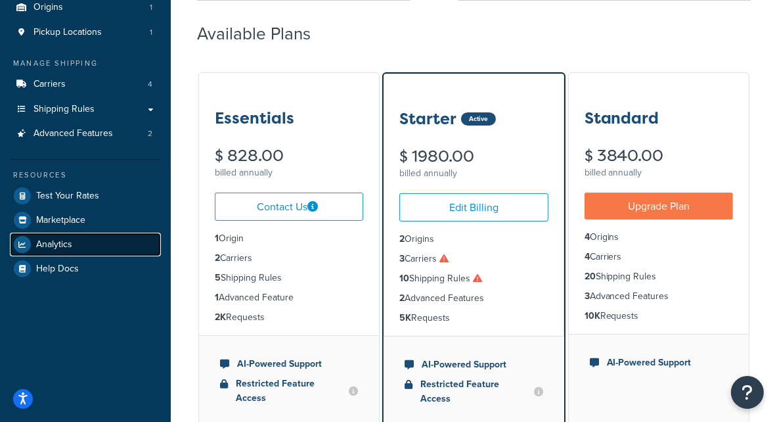
click at [70, 239] on span "Analytics" at bounding box center [54, 244] width 36 height 11
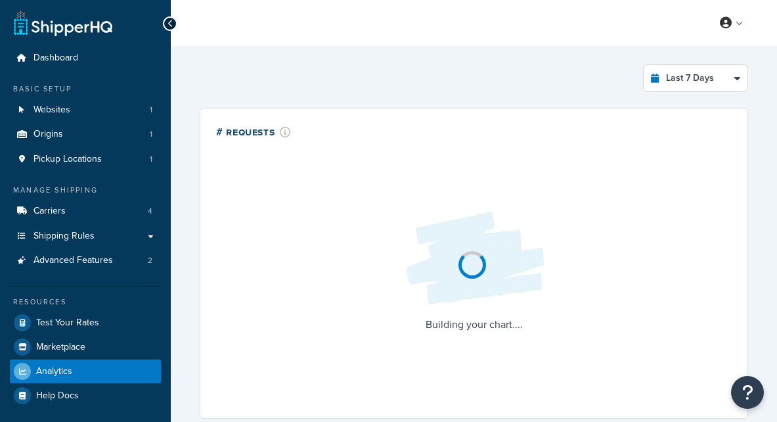
select select "last_7_days"
